Goal: Check status: Check status

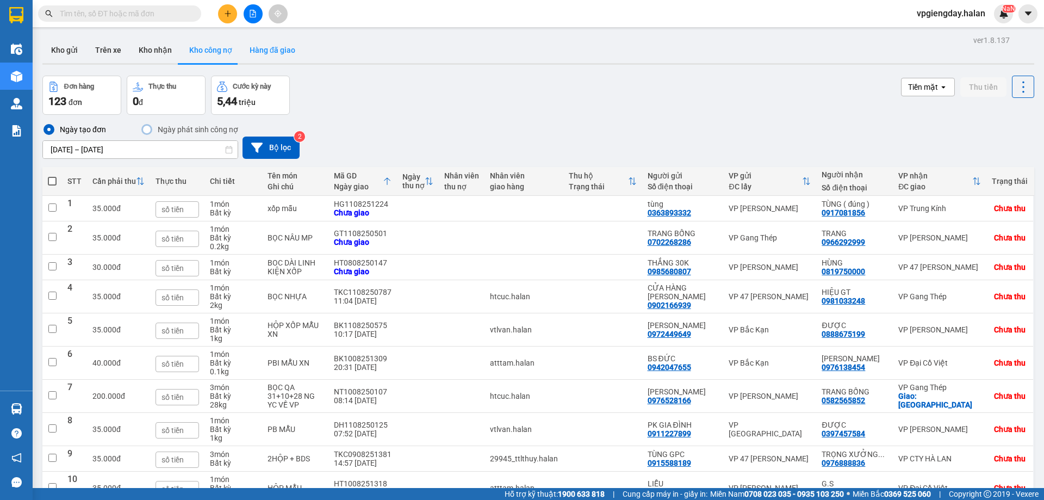
click at [276, 54] on button "Hàng đã giao" at bounding box center [272, 50] width 63 height 26
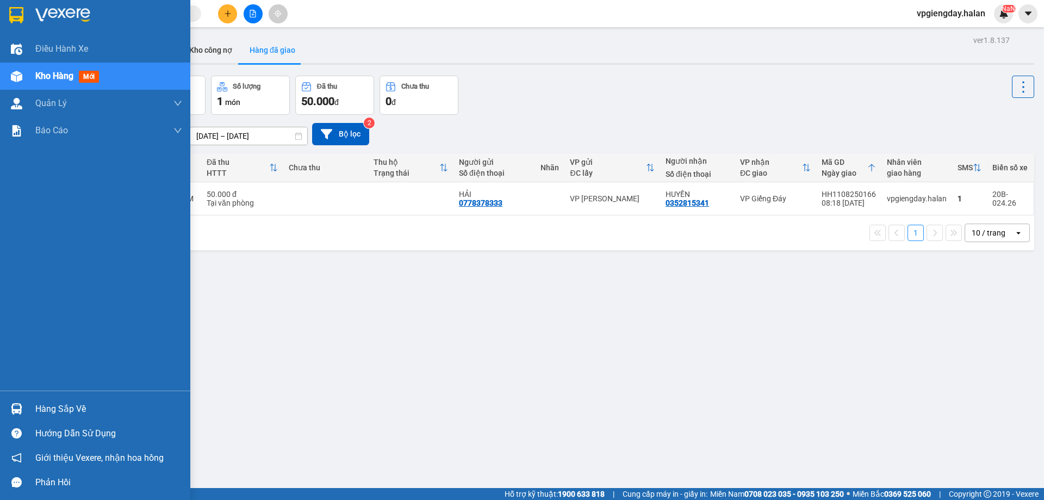
click at [67, 416] on div "Hàng sắp về" at bounding box center [108, 409] width 147 height 16
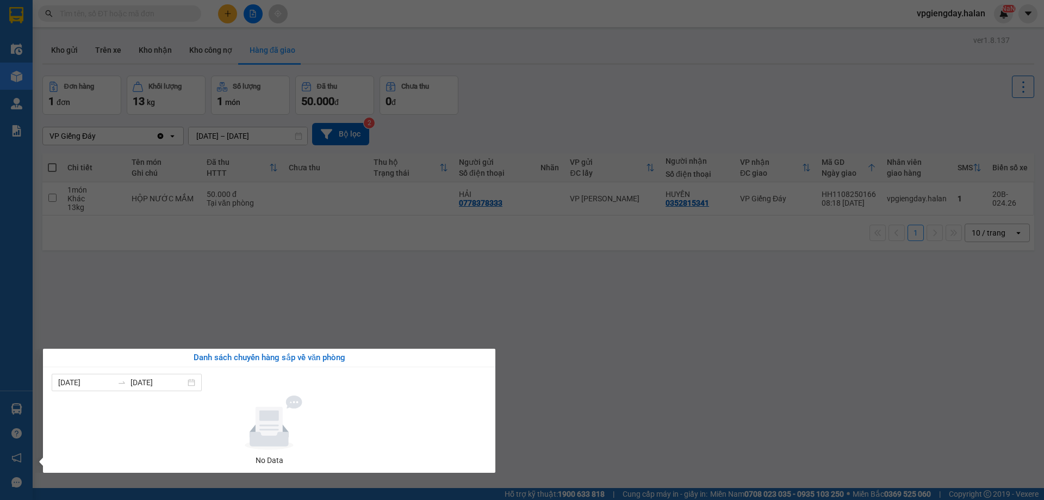
drag, startPoint x: 335, startPoint y: 245, endPoint x: 345, endPoint y: 227, distance: 21.0
click at [335, 245] on section "Kết quả tìm kiếm ( 0 ) Bộ lọc No Data vpgiengday.halan NaN Điều hành xe Kho hàn…" at bounding box center [522, 250] width 1044 height 500
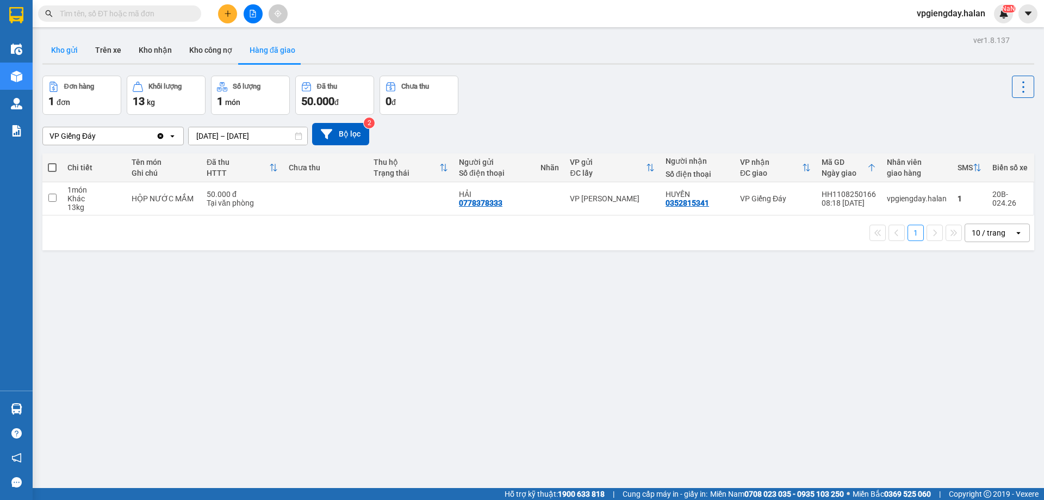
click at [76, 50] on button "Kho gửi" at bounding box center [64, 50] width 44 height 26
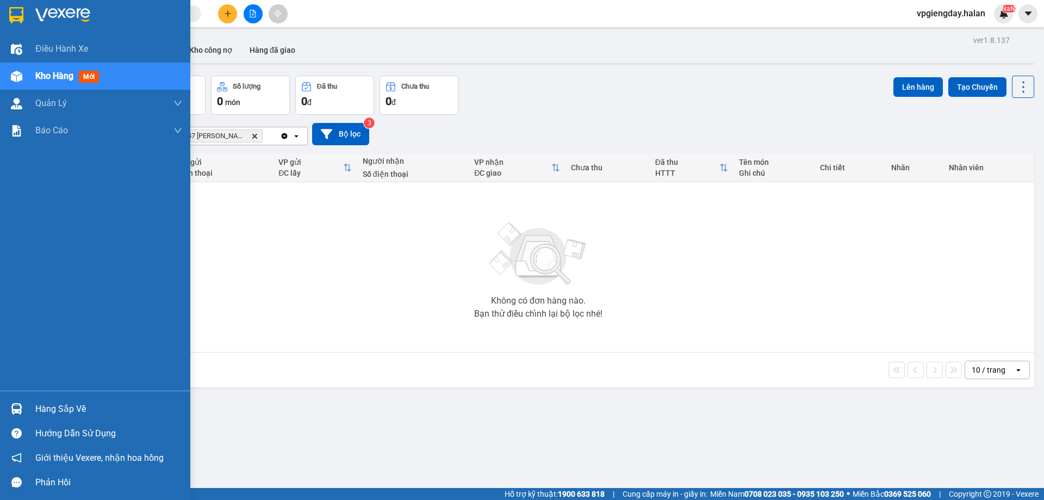
click at [103, 406] on div "Hàng sắp về" at bounding box center [108, 409] width 147 height 16
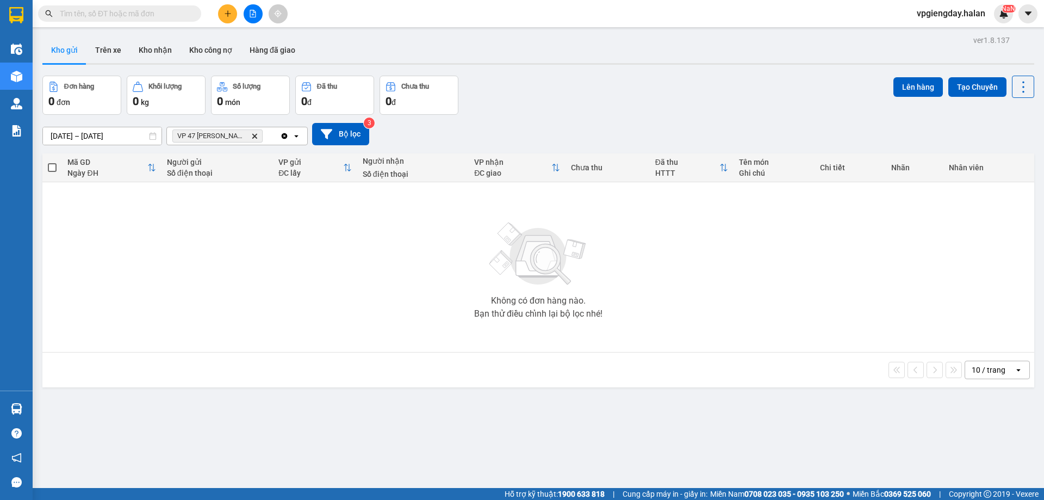
click at [195, 314] on section "Kết quả tìm kiếm ( 0 ) Bộ lọc No Data vpgiengday.halan NaN Điều hành xe Kho hàn…" at bounding box center [522, 250] width 1044 height 500
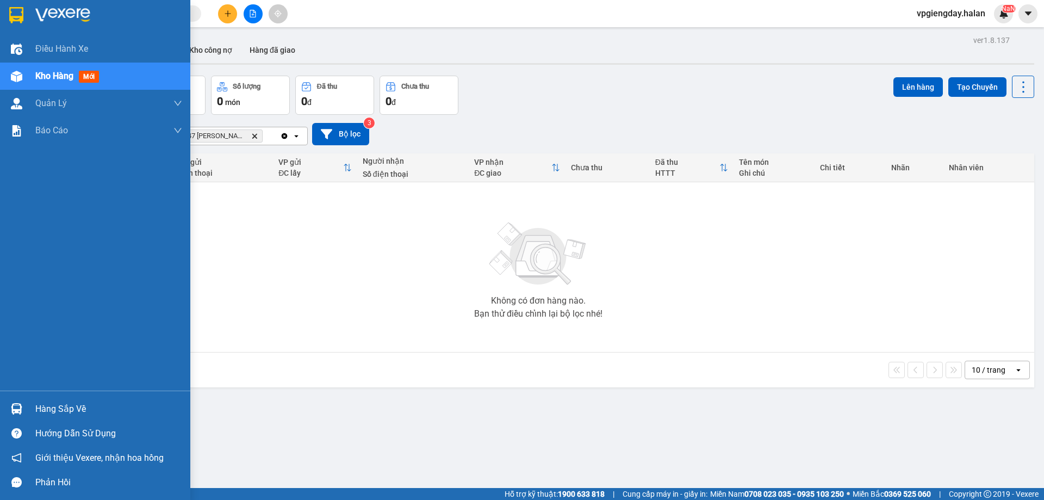
click at [65, 407] on div "Hàng sắp về" at bounding box center [108, 409] width 147 height 16
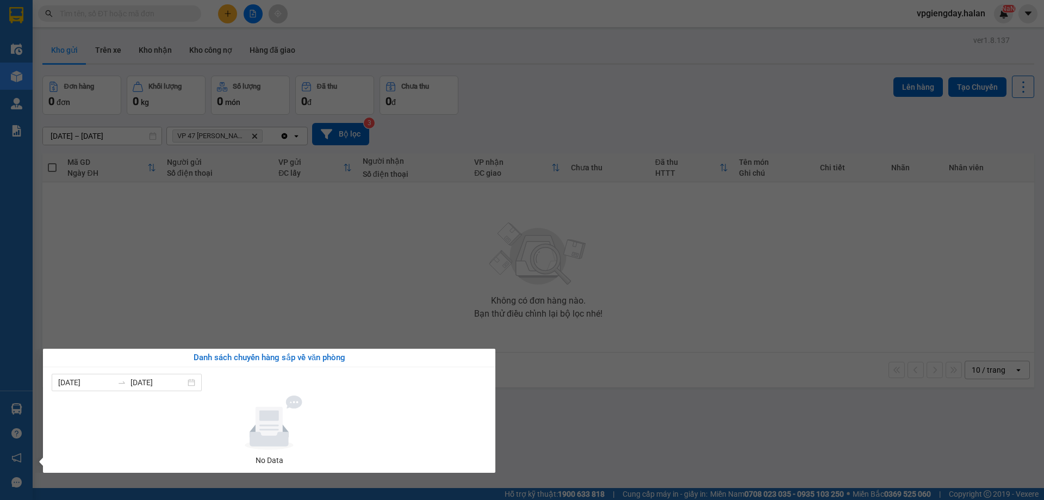
click at [265, 306] on section "Kết quả tìm kiếm ( 0 ) Bộ lọc No Data vpgiengday.halan NaN Điều hành xe Kho hàn…" at bounding box center [522, 250] width 1044 height 500
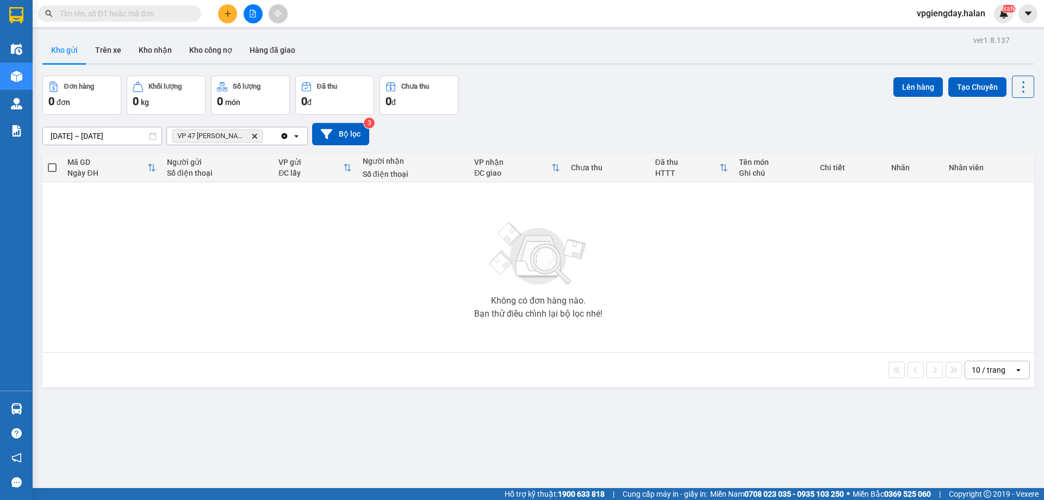
click at [257, 137] on icon "Delete" at bounding box center [254, 136] width 7 height 7
click at [295, 135] on icon "open" at bounding box center [296, 136] width 9 height 9
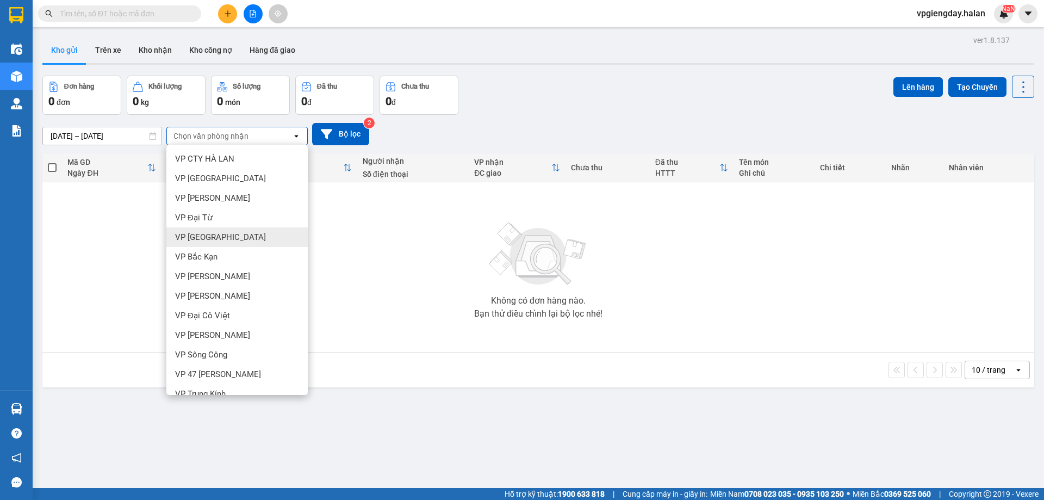
click at [298, 135] on icon at bounding box center [296, 136] width 4 height 2
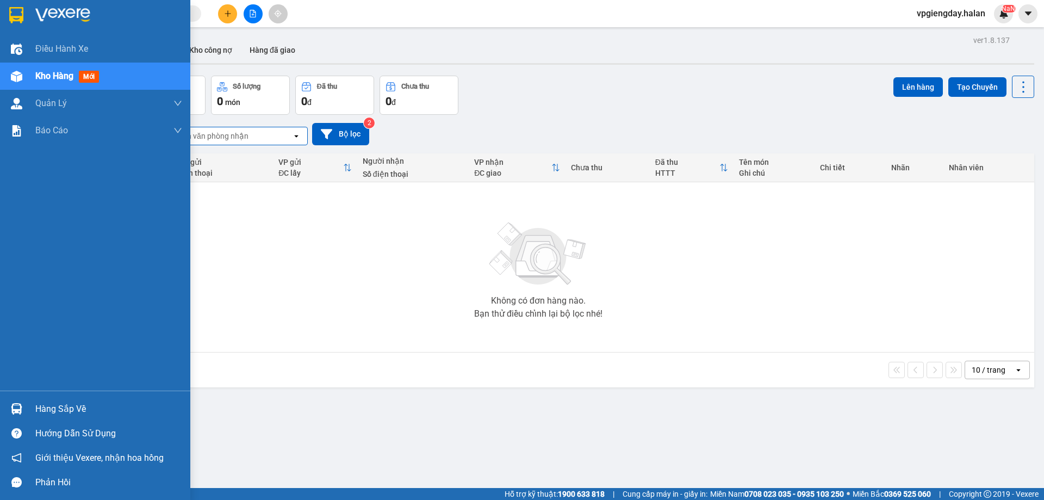
click at [16, 403] on img at bounding box center [16, 408] width 11 height 11
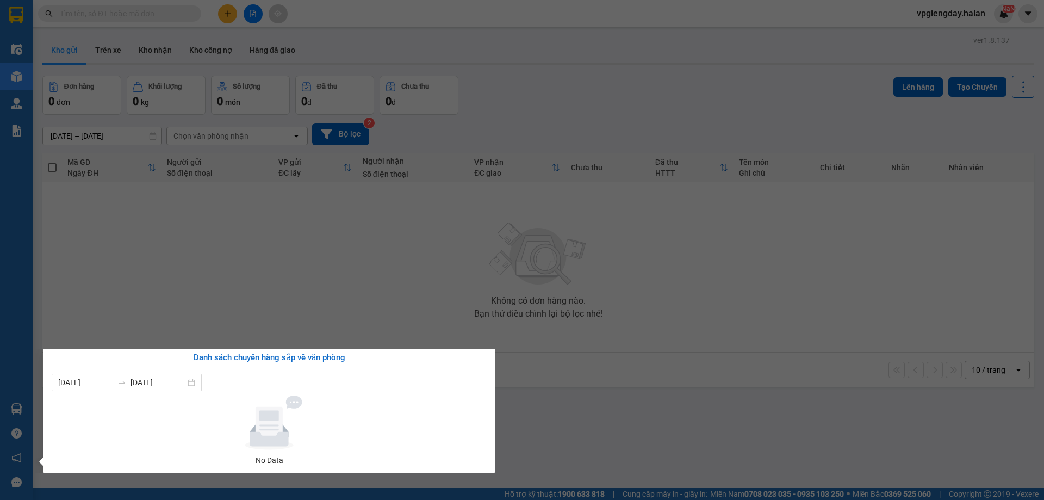
click at [236, 264] on section "Kết quả tìm kiếm ( 0 ) Bộ lọc No Data vpgiengday.halan NaN Điều hành xe Kho hàn…" at bounding box center [522, 250] width 1044 height 500
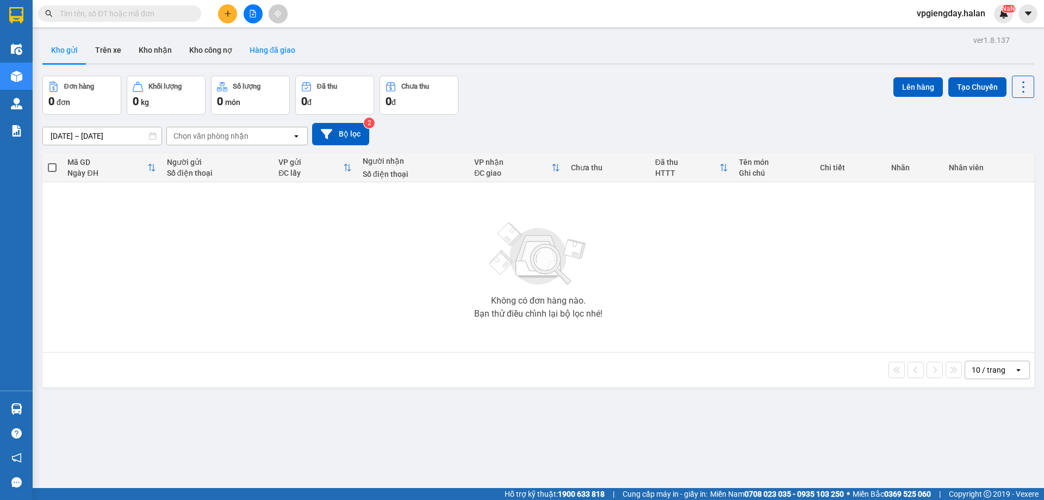
drag, startPoint x: 270, startPoint y: 44, endPoint x: 277, endPoint y: 51, distance: 9.6
click at [270, 45] on button "Hàng đã giao" at bounding box center [272, 50] width 63 height 26
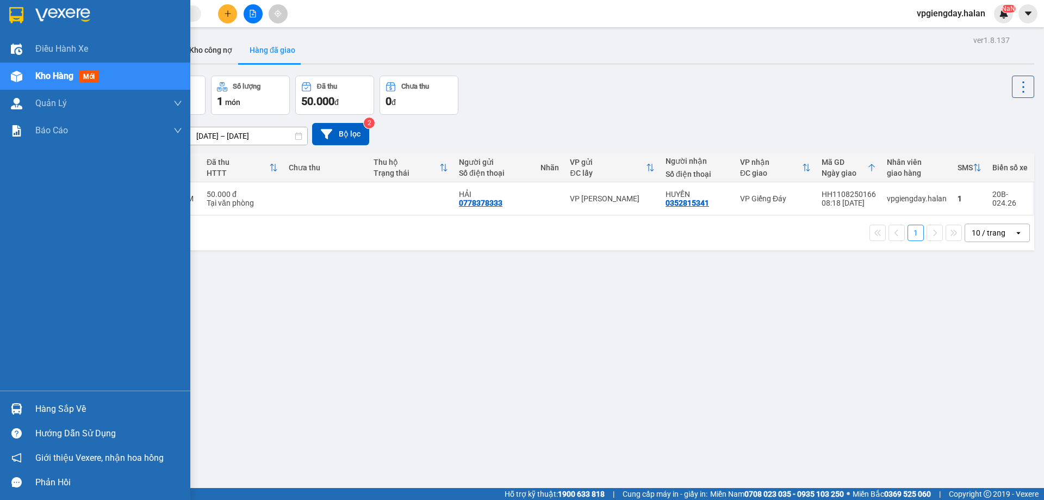
click at [71, 409] on div "Hàng sắp về" at bounding box center [108, 409] width 147 height 16
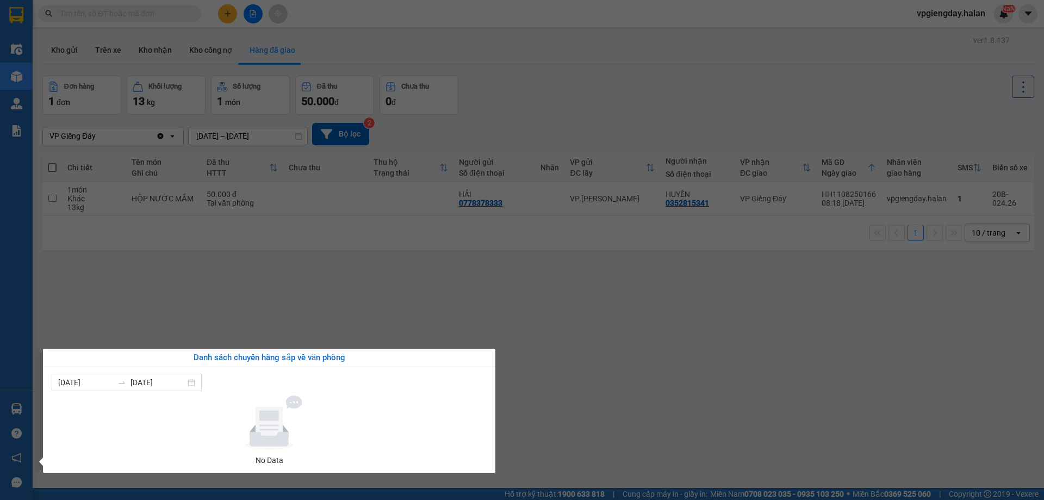
drag, startPoint x: 669, startPoint y: 424, endPoint x: 668, endPoint y: 417, distance: 6.6
click at [669, 421] on section "Kết quả tìm kiếm ( 0 ) Bộ lọc No Data vpgiengday.halan NaN Điều hành xe Kho hàn…" at bounding box center [522, 250] width 1044 height 500
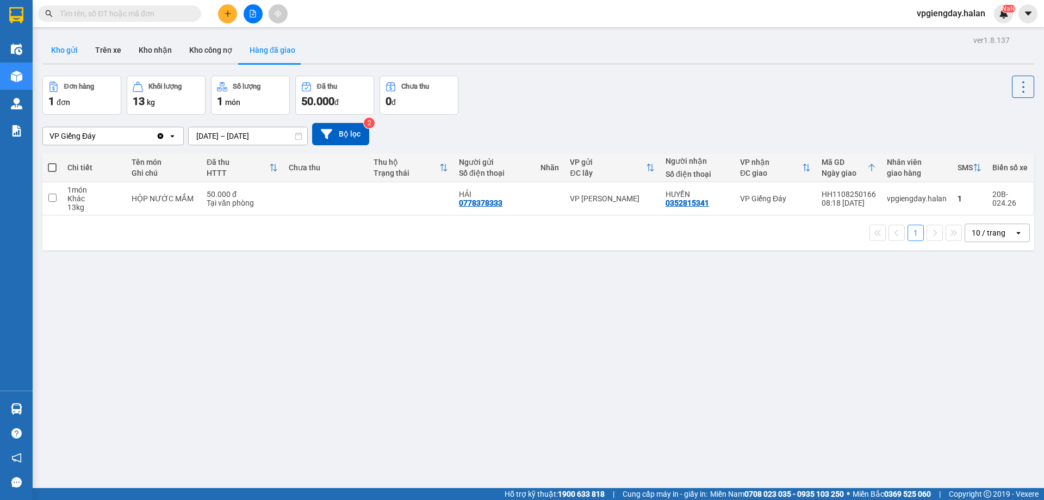
click at [72, 49] on button "Kho gửi" at bounding box center [64, 50] width 44 height 26
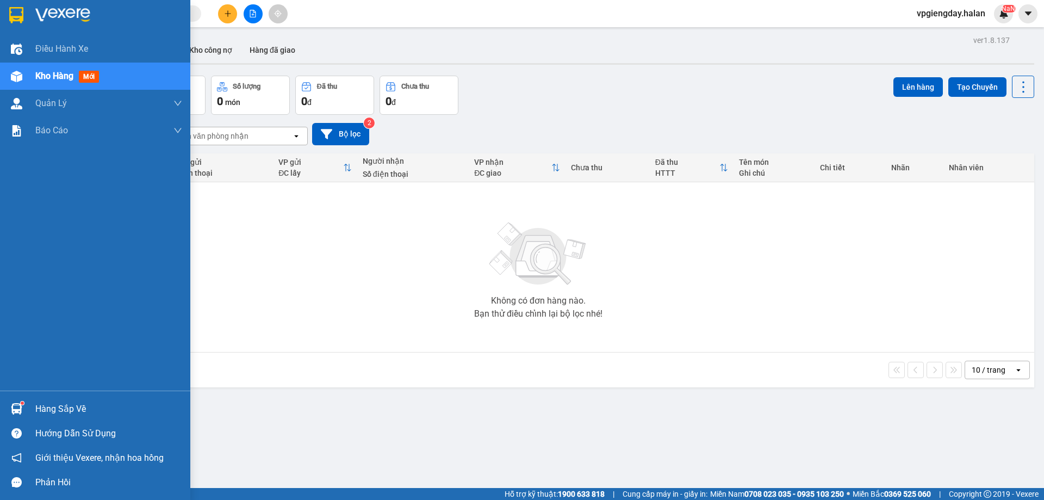
click at [33, 410] on div "Hàng sắp về" at bounding box center [95, 409] width 190 height 24
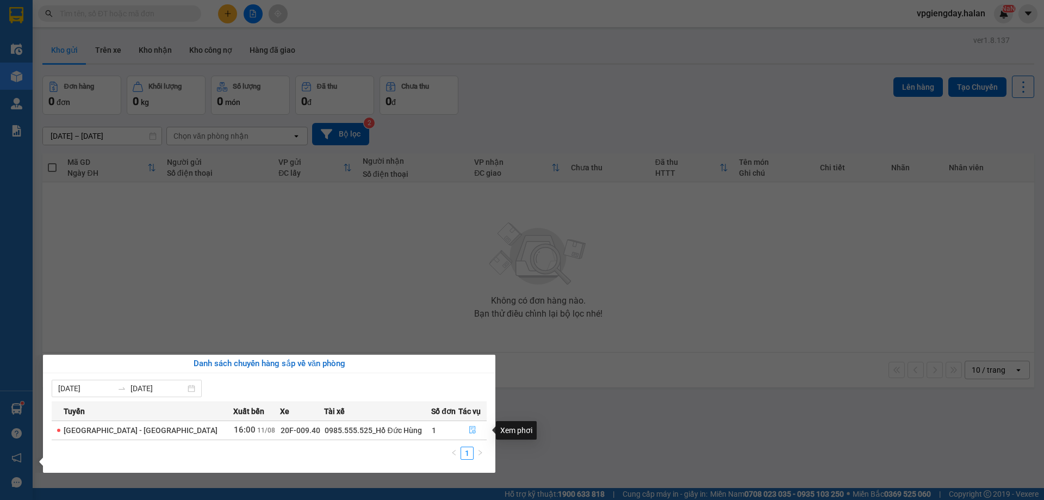
click at [469, 429] on icon "file-done" at bounding box center [473, 430] width 8 height 8
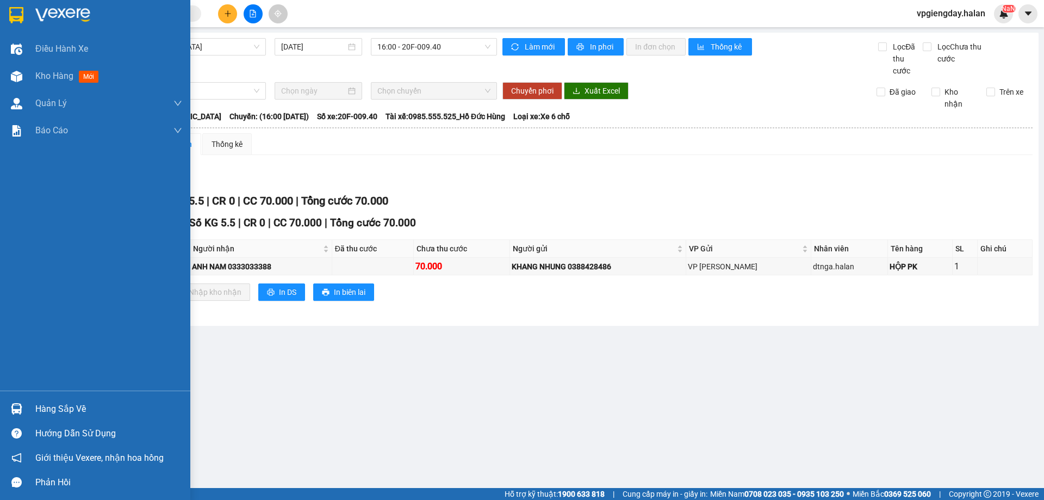
click at [47, 415] on div "Hàng sắp về" at bounding box center [108, 409] width 147 height 16
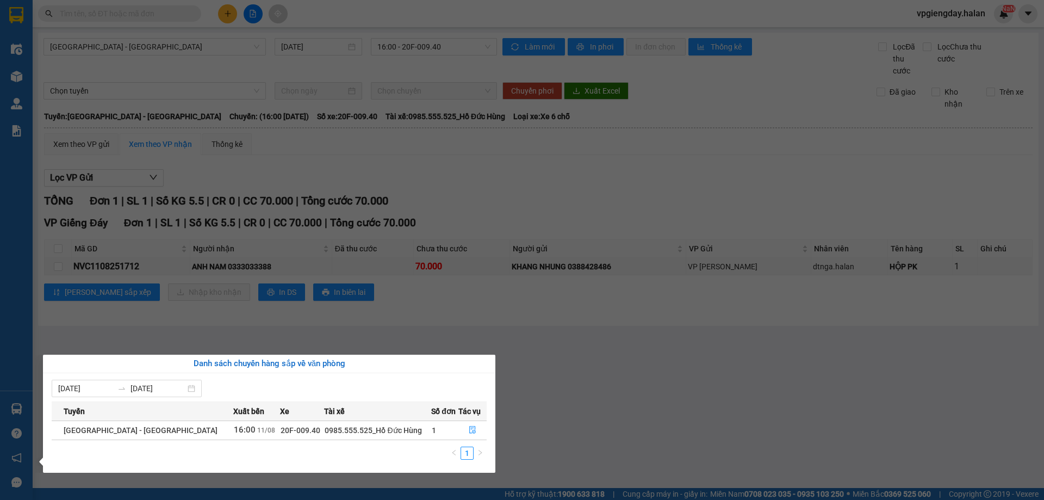
click at [587, 315] on section "Kết quả tìm kiếm ( 0 ) Bộ lọc No Data vpgiengday.halan NaN Điều hành xe Kho hàn…" at bounding box center [522, 250] width 1044 height 500
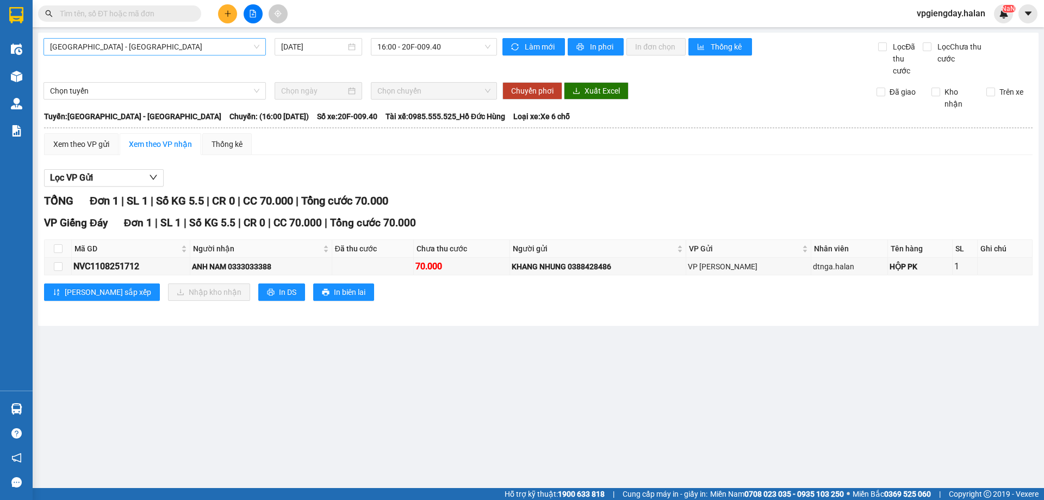
click at [202, 48] on span "[GEOGRAPHIC_DATA] - [GEOGRAPHIC_DATA]" at bounding box center [154, 47] width 209 height 16
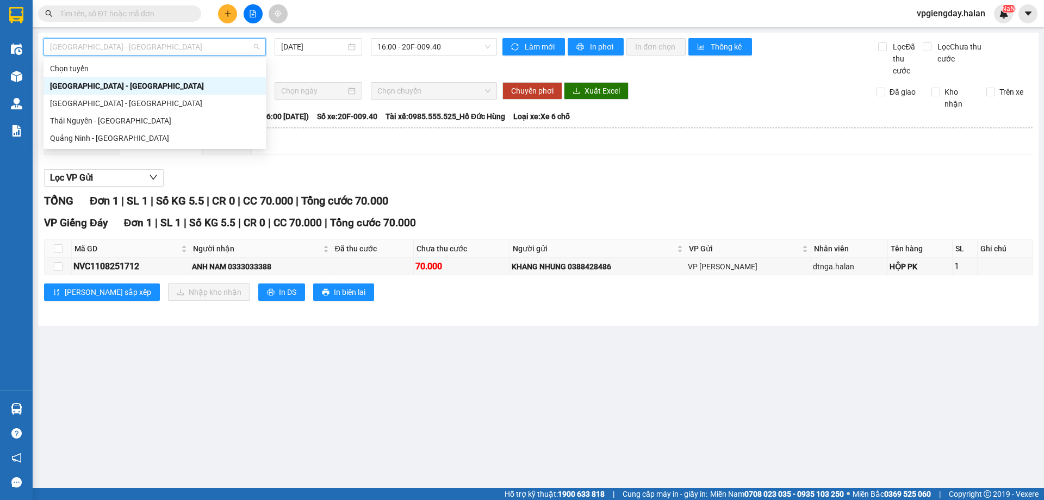
click at [147, 8] on input "text" at bounding box center [124, 14] width 128 height 12
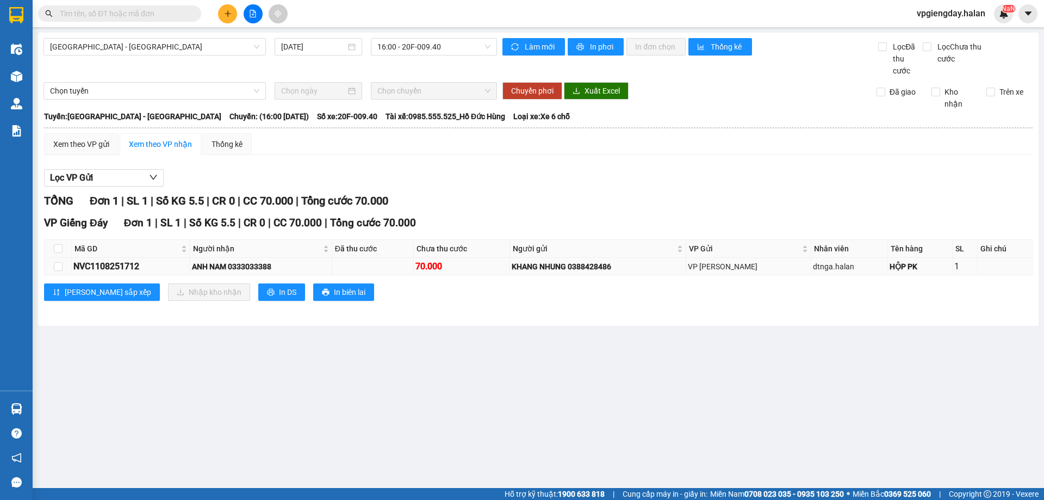
click at [110, 258] on td "NVC1108251712" at bounding box center [131, 266] width 119 height 17
click at [110, 263] on div "NVC1108251712" at bounding box center [130, 266] width 115 height 14
copy div "NVC1108251712"
click at [119, 16] on input "text" at bounding box center [124, 14] width 128 height 12
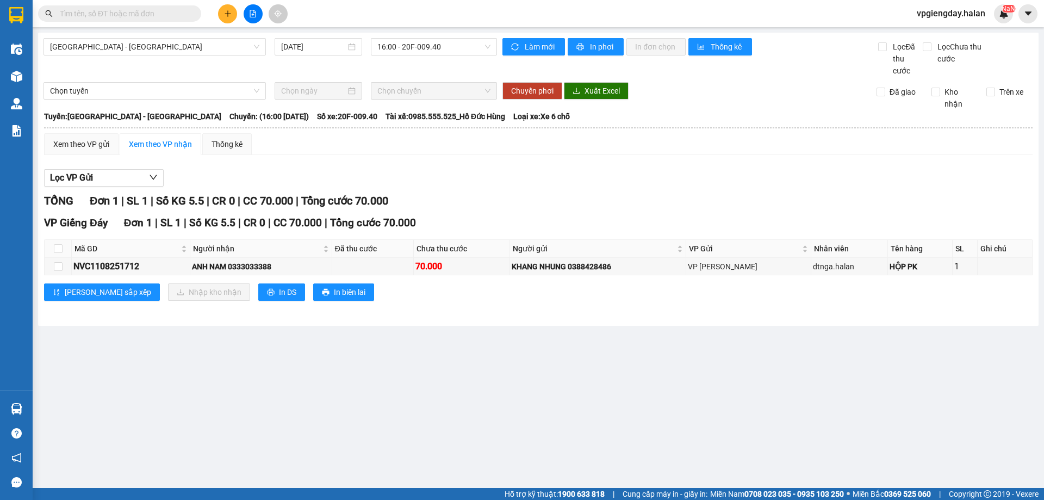
paste input "NVC1108251712"
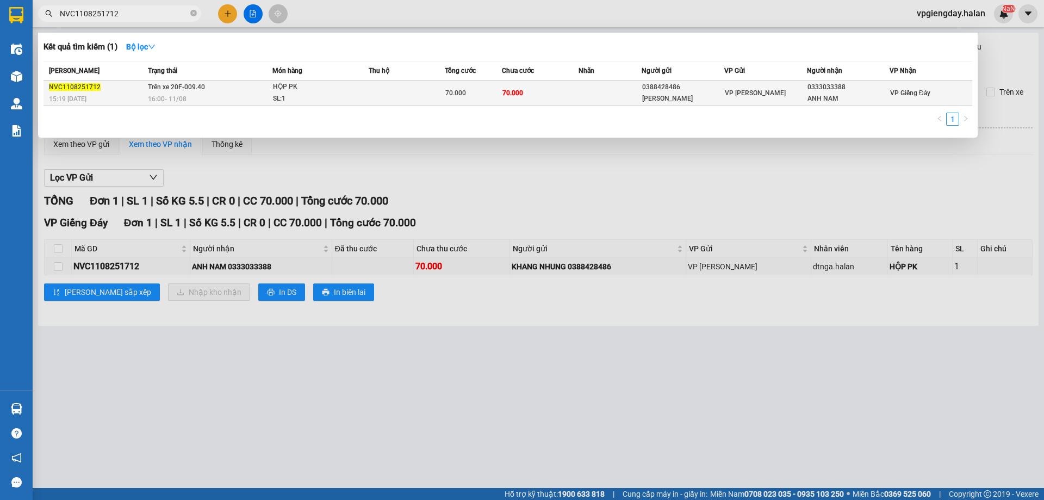
type input "NVC1108251712"
click at [423, 95] on td at bounding box center [407, 94] width 76 height 26
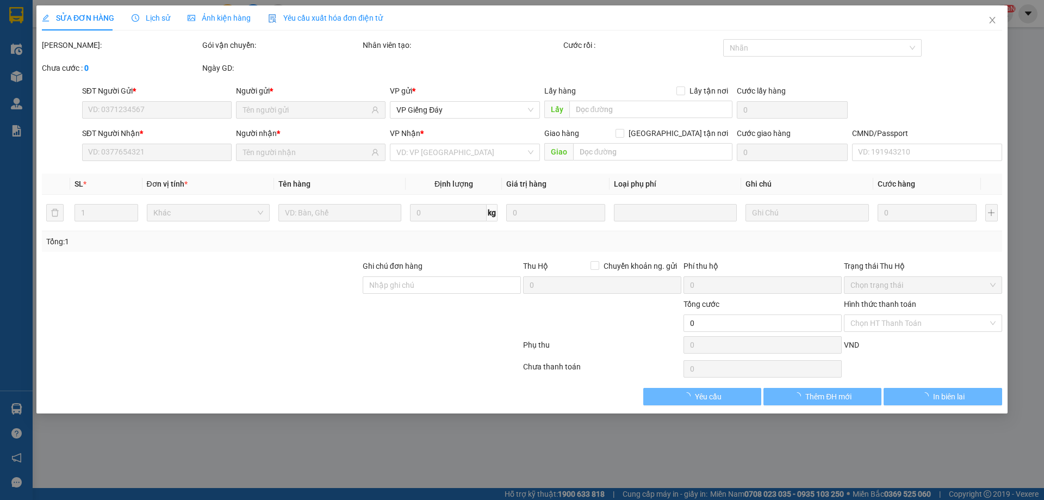
type input "0388428486"
type input "[PERSON_NAME]"
type input "0333033388"
type input "ANH NAM"
type input "70.000"
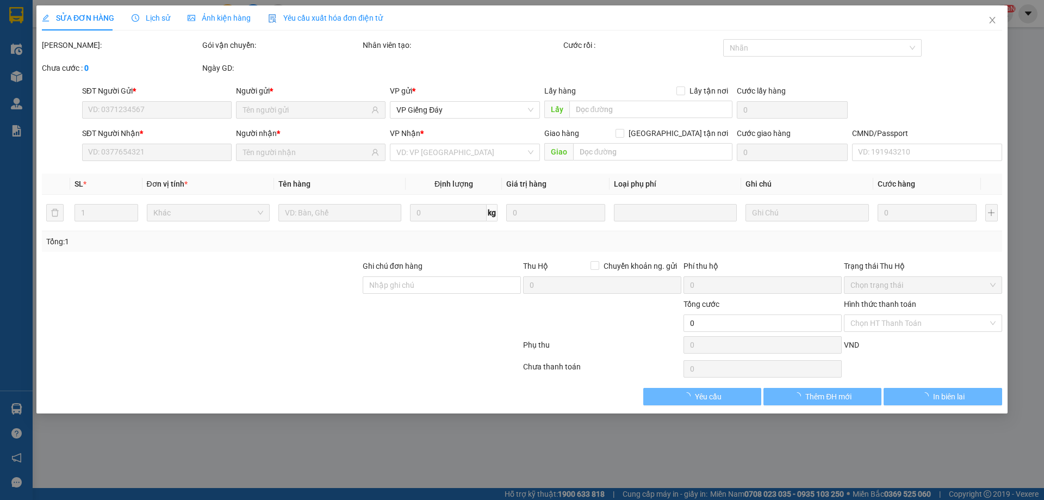
type input "70.000"
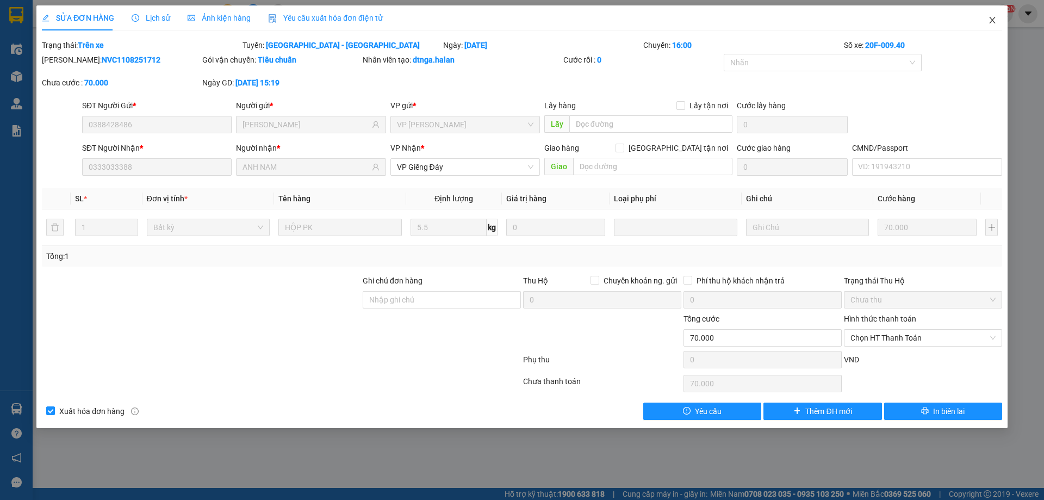
click at [991, 20] on icon "close" at bounding box center [992, 20] width 9 height 9
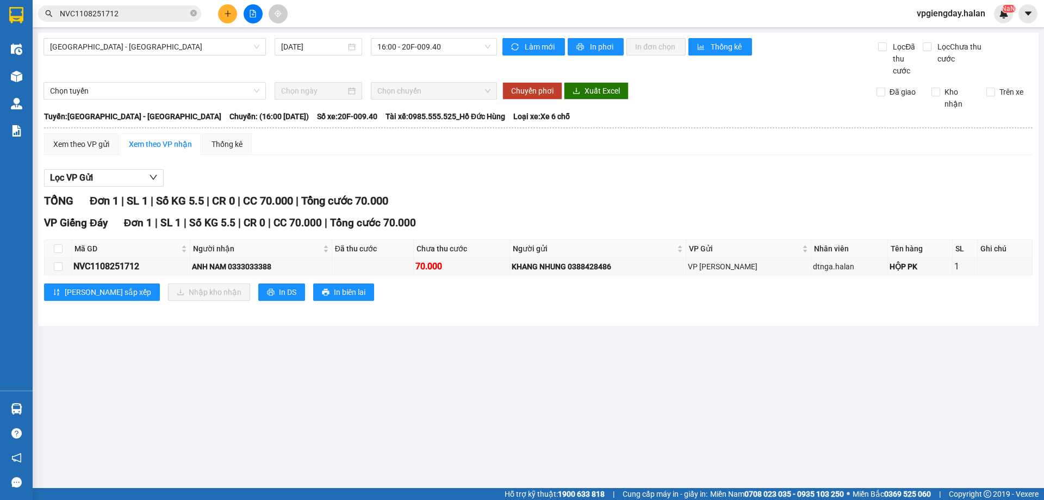
click at [427, 1] on div "Kết quả tìm kiếm ( 1 ) Bộ lọc Mã ĐH Trạng thái Món hàng Thu hộ Tổng cước Chưa c…" at bounding box center [522, 13] width 1044 height 27
drag, startPoint x: 311, startPoint y: 116, endPoint x: 333, endPoint y: 119, distance: 21.9
click at [333, 119] on span "Số xe: 20F-009.40" at bounding box center [347, 116] width 60 height 12
copy span "009.40"
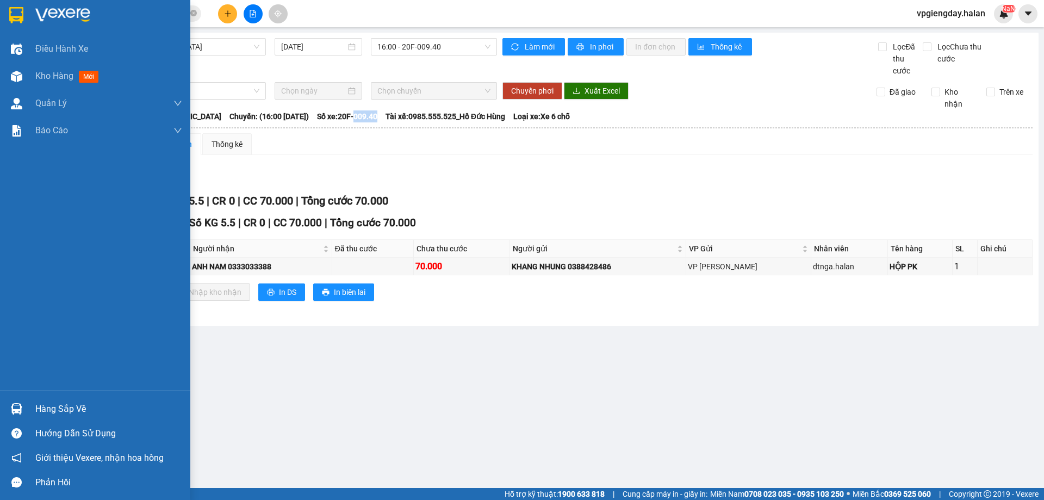
click at [59, 408] on div "Hàng sắp về" at bounding box center [108, 409] width 147 height 16
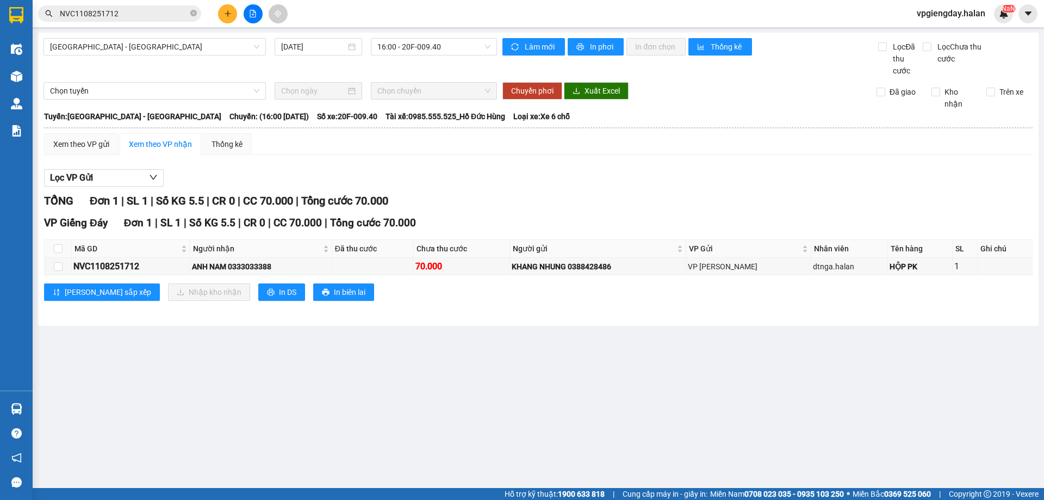
click at [517, 330] on section "Kết quả tìm kiếm ( 1 ) Bộ lọc Mã ĐH Trạng thái Món hàng Thu hộ Tổng cước Chưa c…" at bounding box center [522, 250] width 1044 height 500
click at [65, 249] on th at bounding box center [58, 249] width 27 height 18
click at [61, 247] on input "checkbox" at bounding box center [58, 248] width 9 height 9
checkbox input "true"
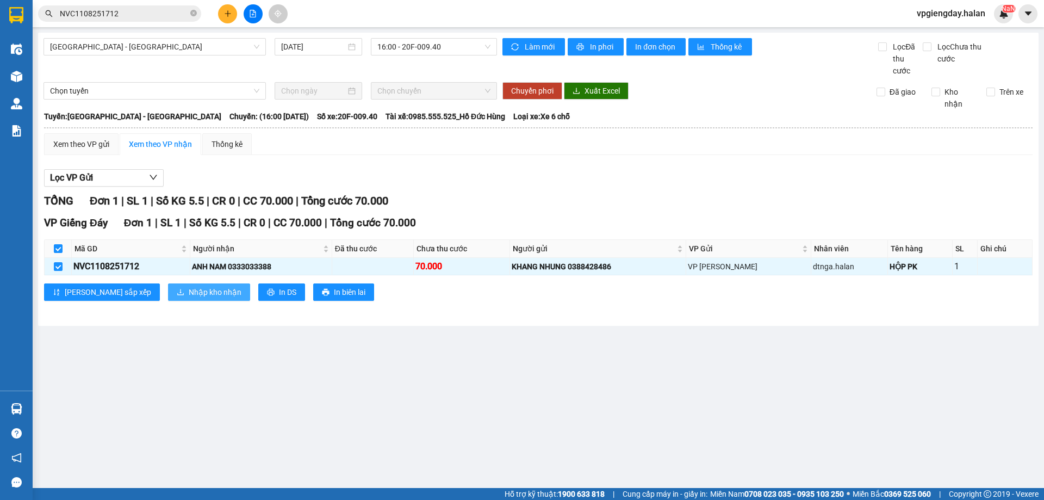
click at [168, 283] on button "Nhập kho nhận" at bounding box center [209, 291] width 82 height 17
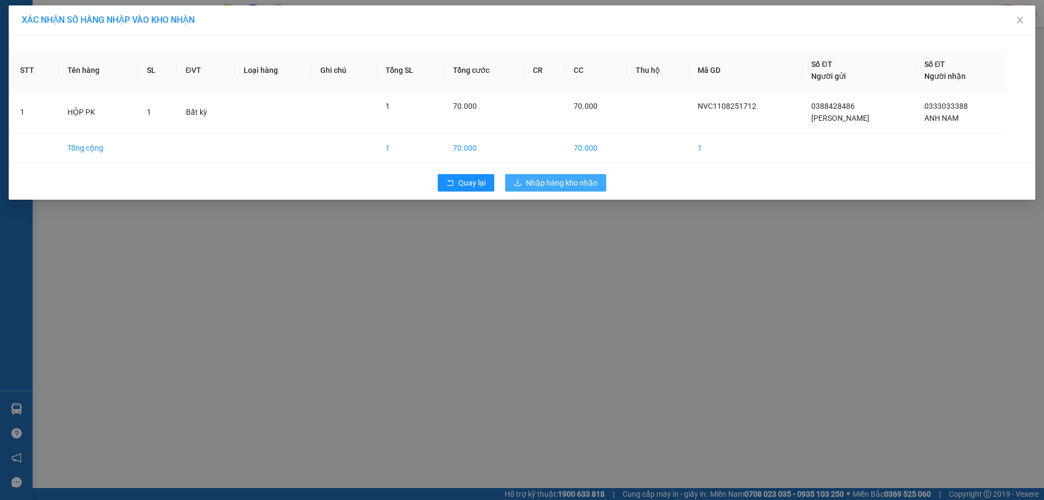
click at [582, 183] on span "Nhập hàng kho nhận" at bounding box center [562, 183] width 72 height 12
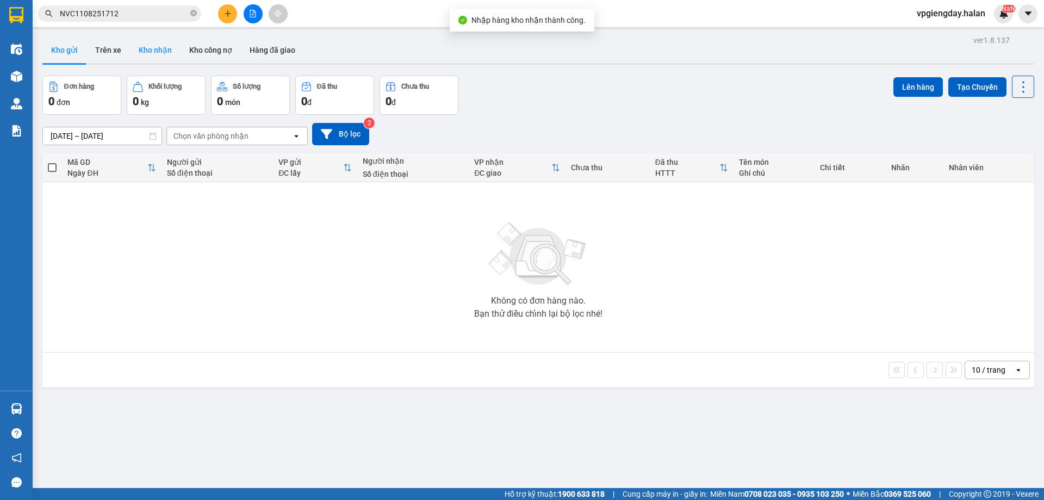
click at [143, 49] on button "Kho nhận" at bounding box center [155, 50] width 51 height 26
